Goal: Information Seeking & Learning: Learn about a topic

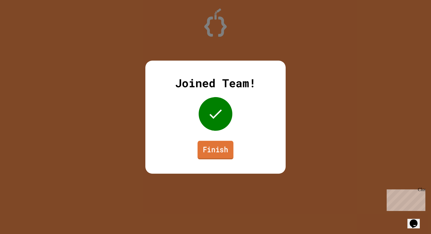
click at [205, 147] on link "Finish" at bounding box center [215, 150] width 36 height 19
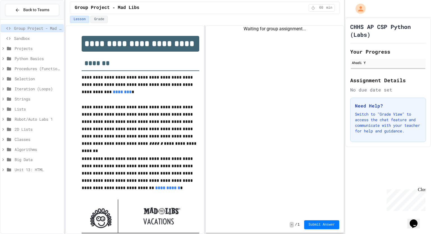
click at [37, 37] on span "Sandbox" at bounding box center [37, 38] width 47 height 6
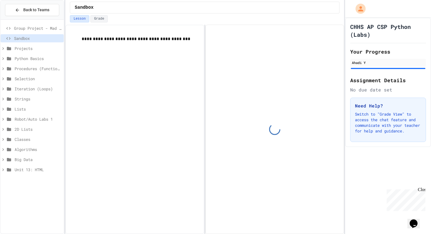
click at [35, 51] on div "Projects" at bounding box center [32, 48] width 63 height 8
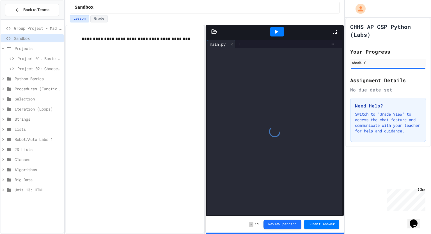
click at [36, 59] on span "Project 01: Basic List Analysis" at bounding box center [39, 59] width 44 height 6
